Goal: Navigation & Orientation: Go to known website

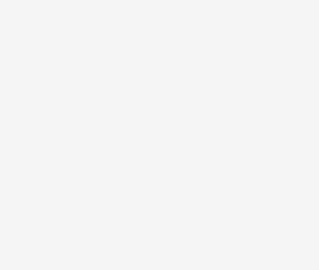
click at [133, 0] on html at bounding box center [159, 0] width 319 height 0
click at [70, 0] on html at bounding box center [159, 0] width 319 height 0
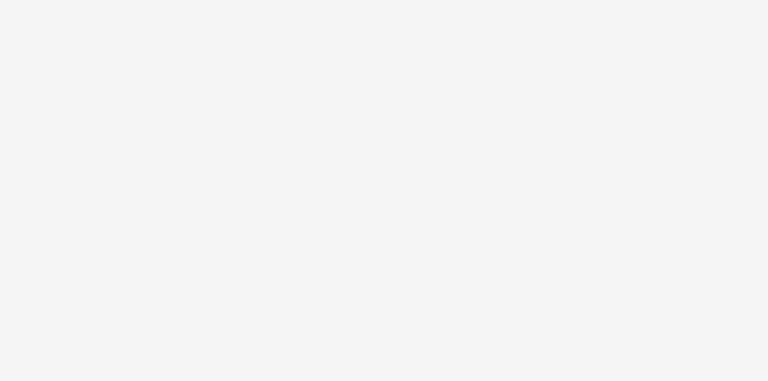
click at [86, 0] on html at bounding box center [384, 0] width 768 height 0
drag, startPoint x: 538, startPoint y: 0, endPoint x: 432, endPoint y: 66, distance: 125.2
click at [432, 0] on html at bounding box center [384, 0] width 768 height 0
click at [208, 0] on html at bounding box center [384, 0] width 768 height 0
click at [578, 0] on html at bounding box center [384, 0] width 768 height 0
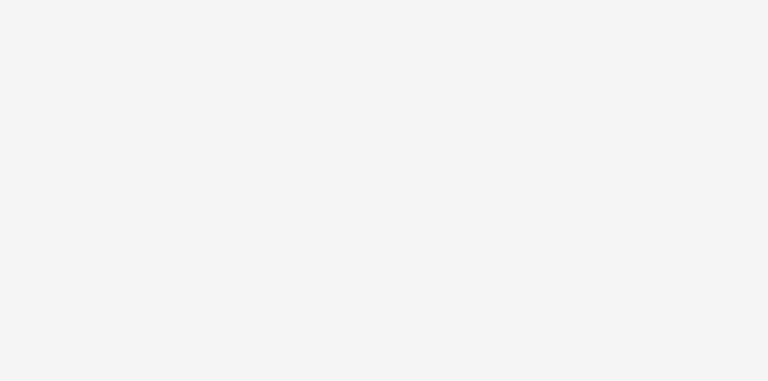
drag, startPoint x: 557, startPoint y: 237, endPoint x: 561, endPoint y: 237, distance: 3.6
click at [558, 0] on html at bounding box center [384, 0] width 768 height 0
drag, startPoint x: 79, startPoint y: 1, endPoint x: 63, endPoint y: 26, distance: 30.4
click at [63, 0] on html at bounding box center [384, 0] width 768 height 0
